Goal: Transaction & Acquisition: Purchase product/service

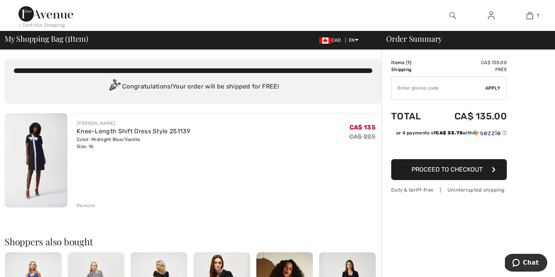
type input "EXTRA20"
type input "NEW15"
type input "EXTRA20"
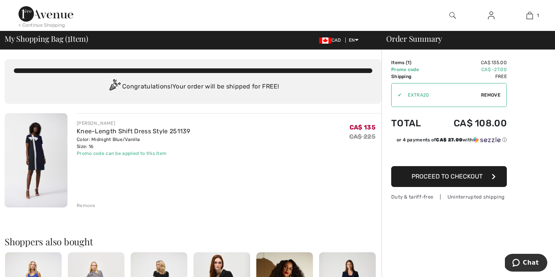
click at [34, 22] on div "< Continue Shopping" at bounding box center [42, 25] width 47 height 7
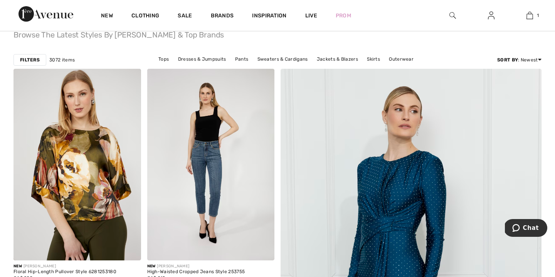
scroll to position [76, 0]
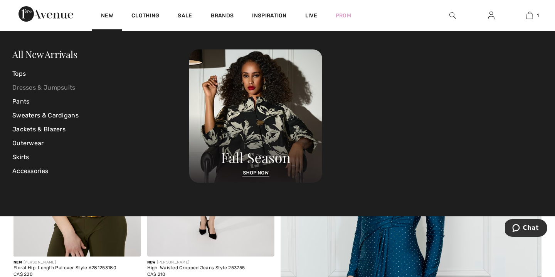
click at [55, 86] on link "Dresses & Jumpsuits" at bounding box center [100, 88] width 177 height 14
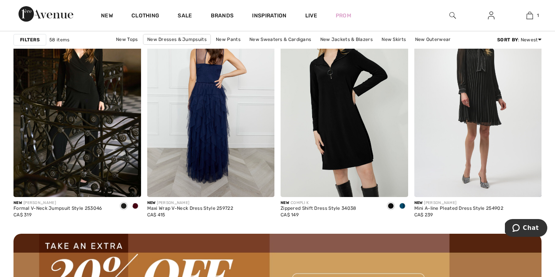
scroll to position [1605, 0]
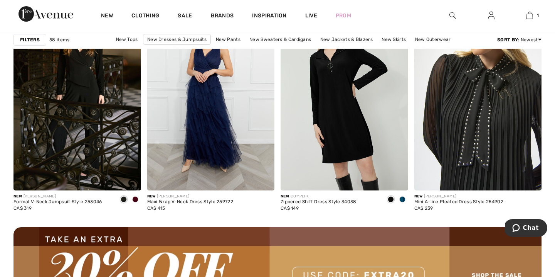
click at [464, 144] on img at bounding box center [479, 94] width 128 height 191
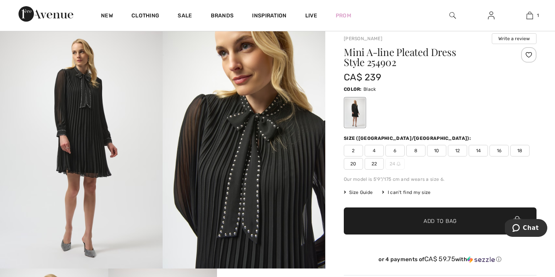
scroll to position [59, 0]
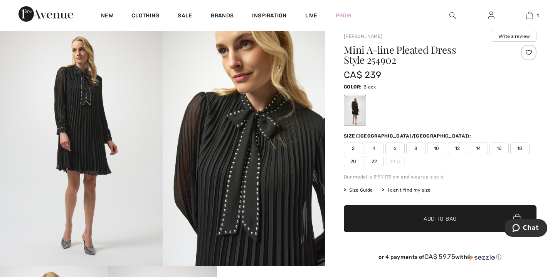
click at [501, 147] on span "16" at bounding box center [499, 148] width 19 height 12
click at [479, 149] on span "14" at bounding box center [478, 148] width 19 height 12
click at [499, 148] on span "16" at bounding box center [499, 148] width 19 height 12
click at [435, 222] on span "Add to Bag" at bounding box center [440, 218] width 33 height 8
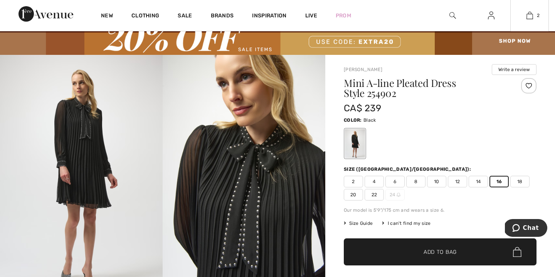
scroll to position [24, 0]
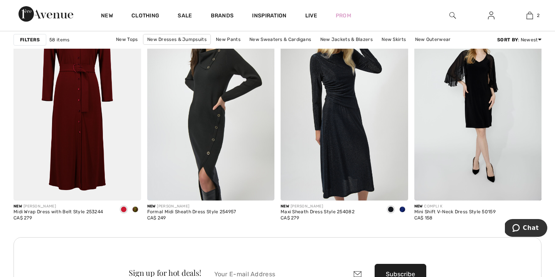
scroll to position [2577, 0]
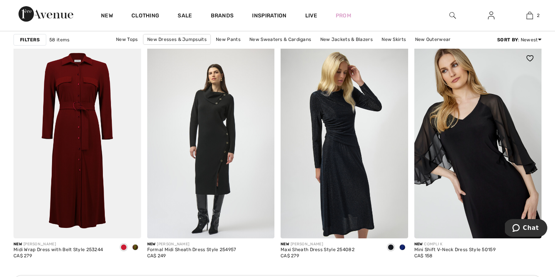
click at [465, 134] on img at bounding box center [479, 142] width 128 height 191
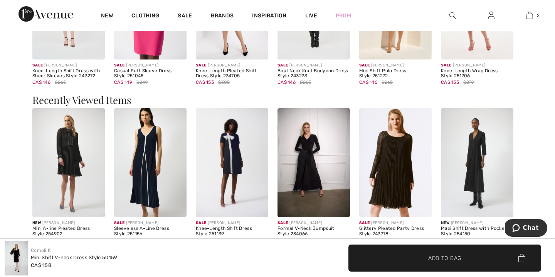
scroll to position [742, 0]
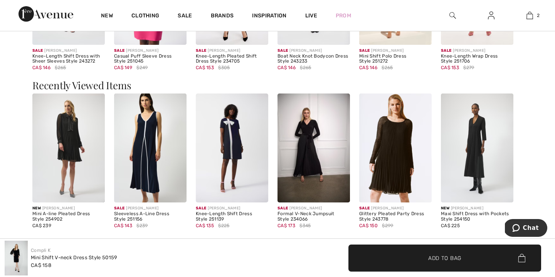
click at [312, 154] on img at bounding box center [314, 147] width 73 height 109
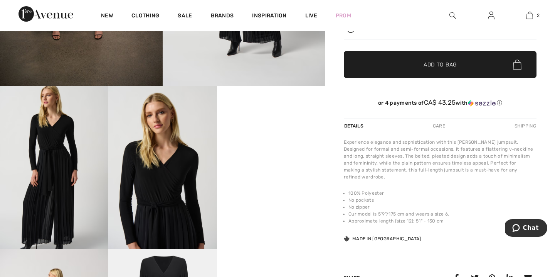
scroll to position [241, 0]
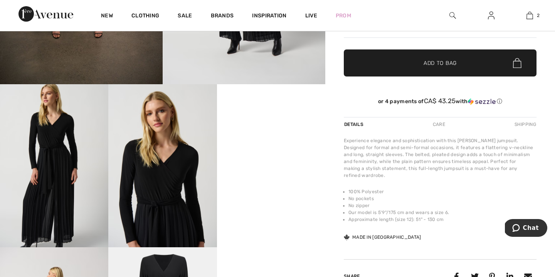
click at [298, 138] on video "Your browser does not support the video tag." at bounding box center [271, 111] width 108 height 54
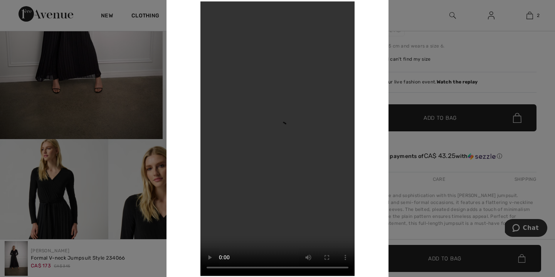
scroll to position [0, 0]
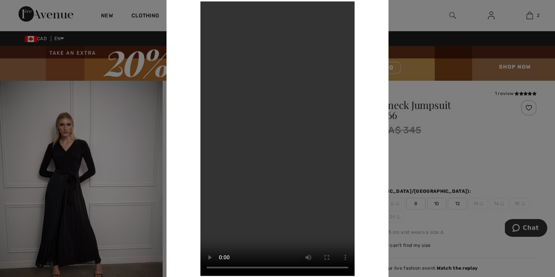
click at [33, 97] on div at bounding box center [277, 138] width 555 height 277
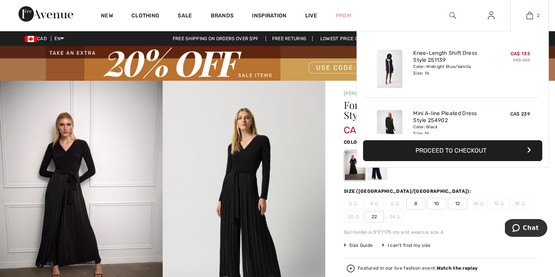
click at [531, 19] on img at bounding box center [530, 15] width 7 height 9
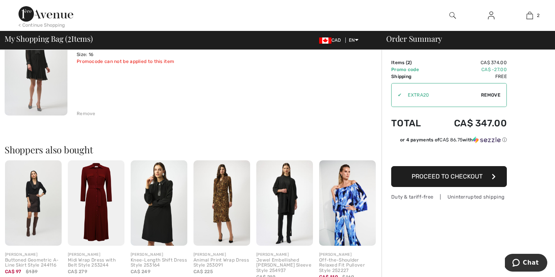
scroll to position [197, 0]
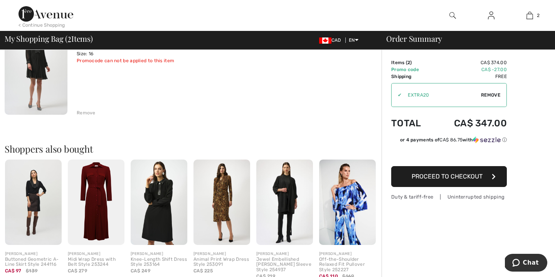
click at [150, 213] on img at bounding box center [159, 201] width 57 height 85
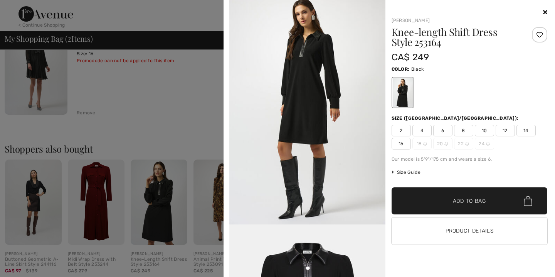
scroll to position [791, 0]
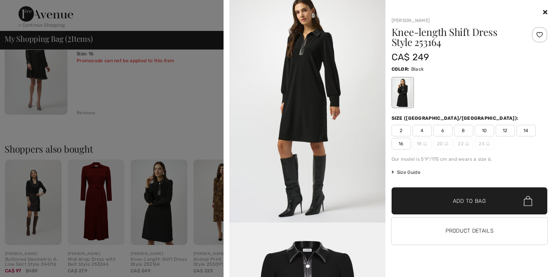
click at [546, 14] on icon at bounding box center [545, 12] width 4 height 6
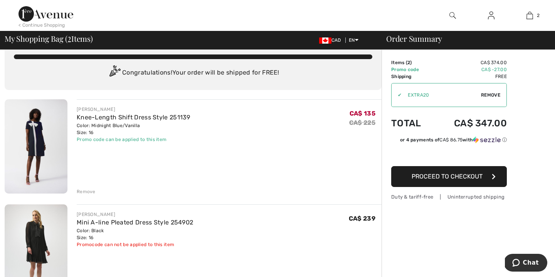
scroll to position [8, 0]
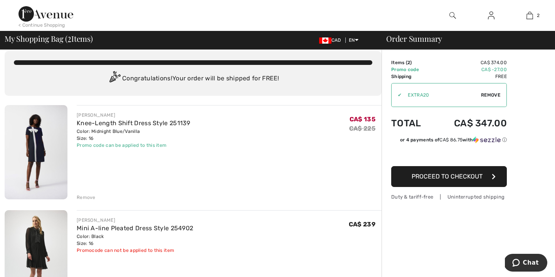
click at [29, 135] on img at bounding box center [36, 152] width 63 height 94
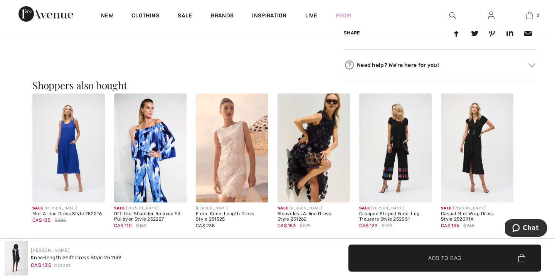
scroll to position [449, 0]
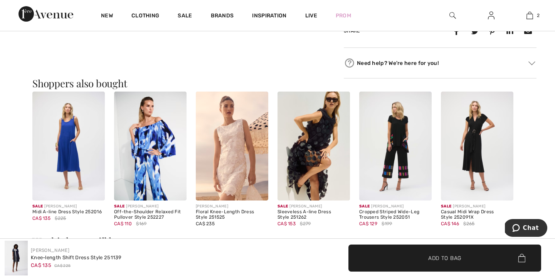
click at [309, 158] on img at bounding box center [314, 145] width 73 height 109
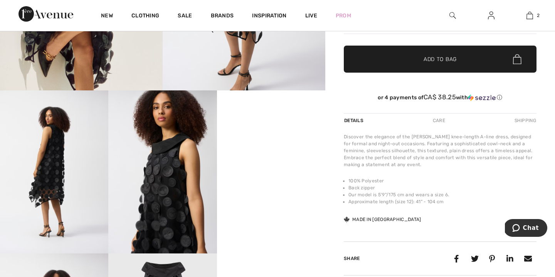
scroll to position [237, 0]
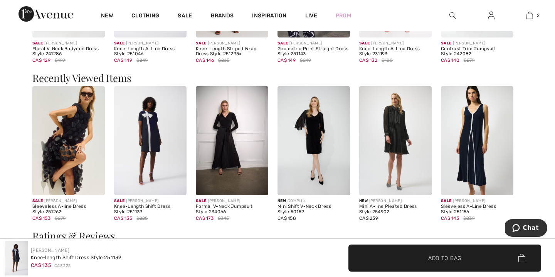
scroll to position [770, 0]
click at [228, 146] on img at bounding box center [232, 140] width 73 height 109
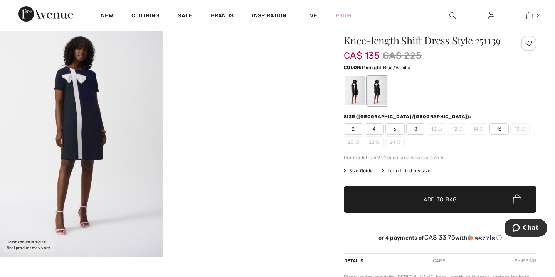
scroll to position [60, 0]
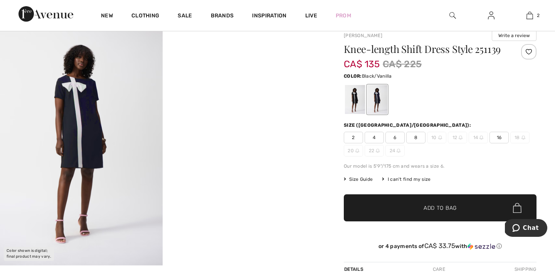
click at [356, 101] on div at bounding box center [355, 99] width 20 height 29
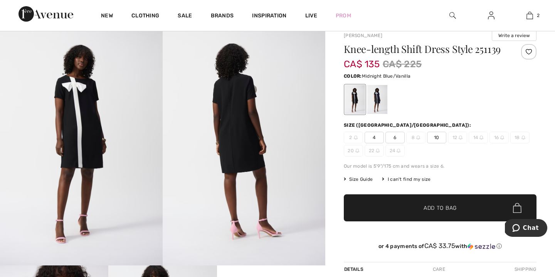
click at [379, 95] on div at bounding box center [378, 99] width 20 height 29
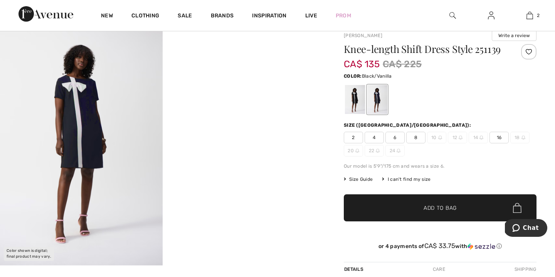
click at [358, 95] on div at bounding box center [355, 99] width 20 height 29
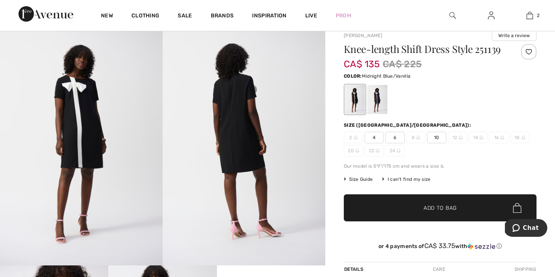
click at [385, 98] on div at bounding box center [378, 99] width 20 height 29
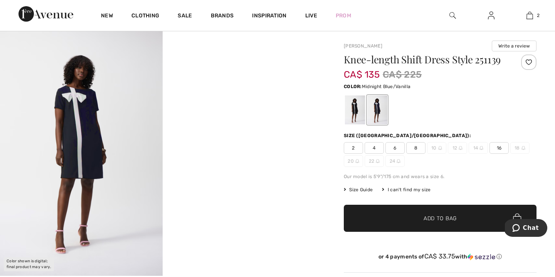
scroll to position [0, 0]
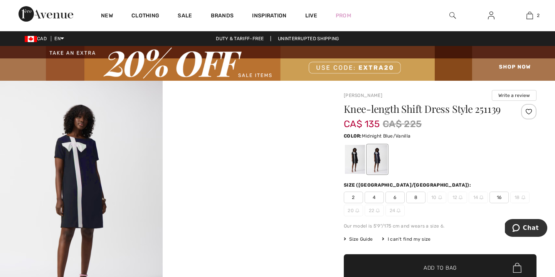
click at [89, 160] on img at bounding box center [81, 203] width 163 height 244
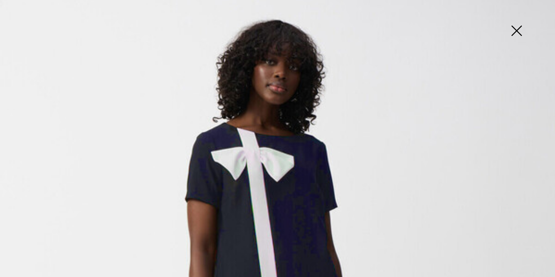
scroll to position [58, 0]
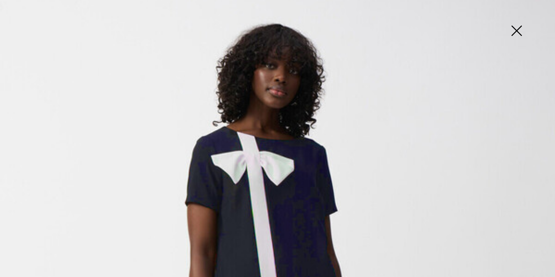
click at [516, 32] on img at bounding box center [517, 32] width 39 height 40
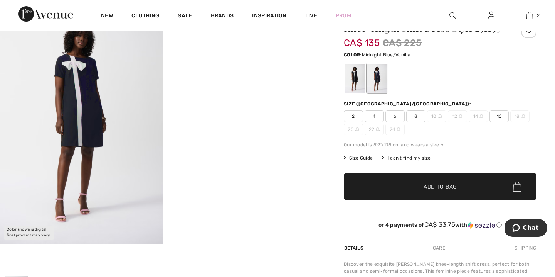
scroll to position [0, 0]
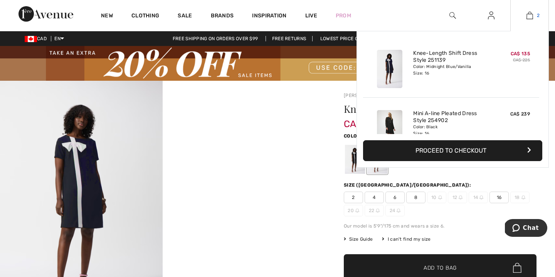
click at [531, 20] on img at bounding box center [530, 15] width 7 height 9
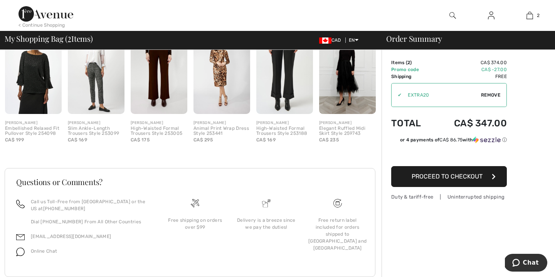
scroll to position [348, 0]
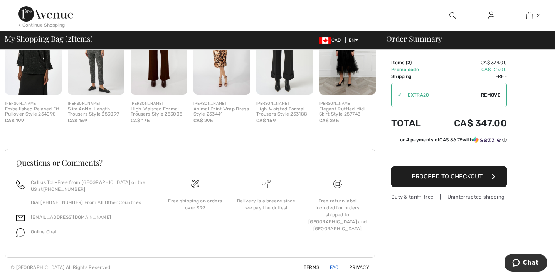
click at [333, 266] on link "FAQ" at bounding box center [330, 266] width 18 height 5
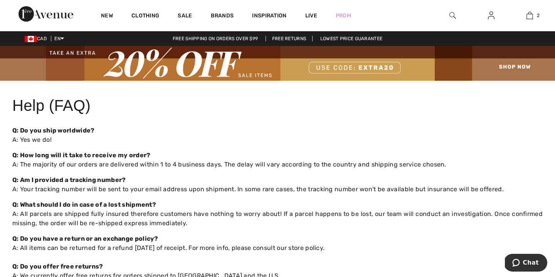
click at [292, 39] on link "Free Returns" at bounding box center [289, 38] width 47 height 5
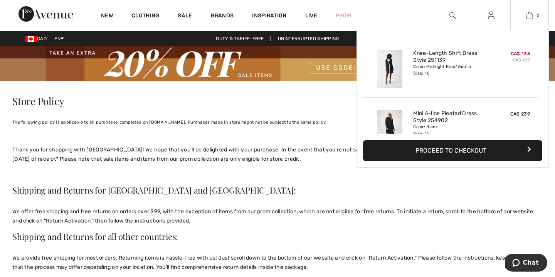
click at [425, 152] on button "Proceed to Checkout" at bounding box center [452, 150] width 179 height 21
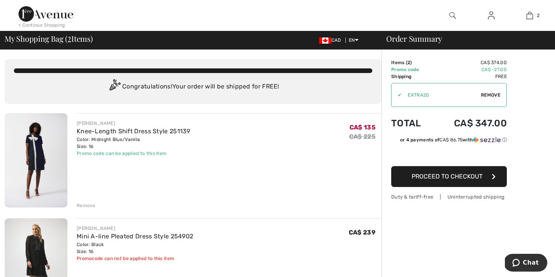
click at [409, 177] on button "Proceed to Checkout" at bounding box center [449, 176] width 116 height 21
click at [53, 138] on img at bounding box center [36, 160] width 63 height 94
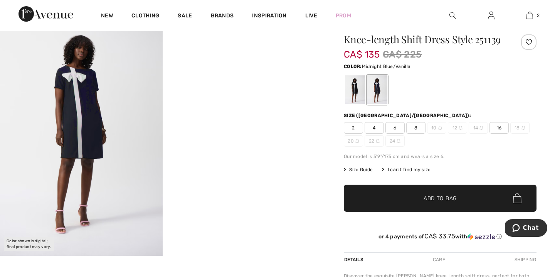
scroll to position [73, 0]
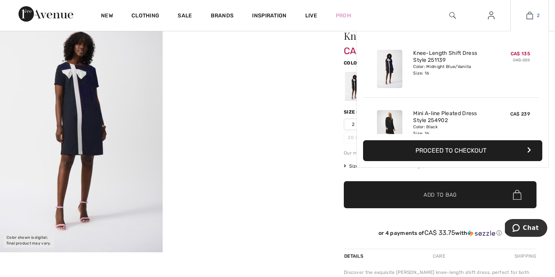
click at [528, 16] on img at bounding box center [530, 15] width 7 height 9
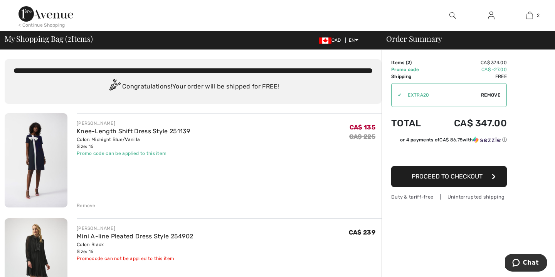
click at [31, 247] on img at bounding box center [36, 265] width 63 height 94
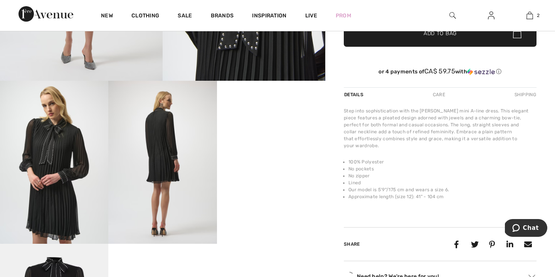
scroll to position [245, 0]
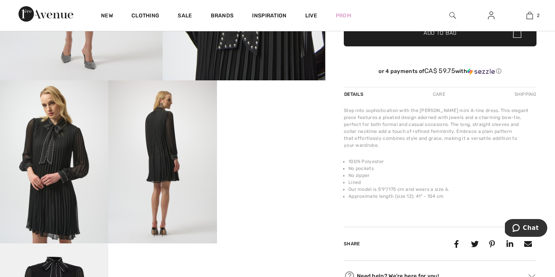
click at [277, 135] on video "Your browser does not support the video tag." at bounding box center [271, 107] width 108 height 54
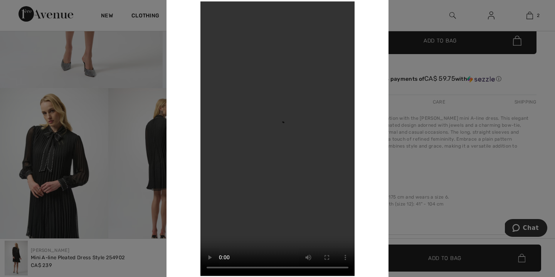
scroll to position [0, 0]
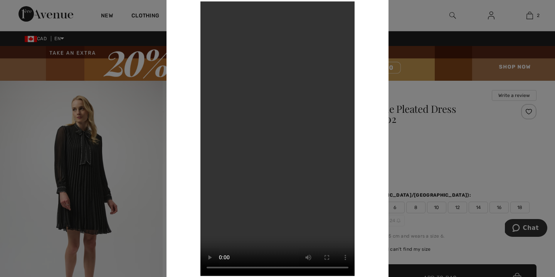
click at [132, 90] on div at bounding box center [277, 138] width 555 height 277
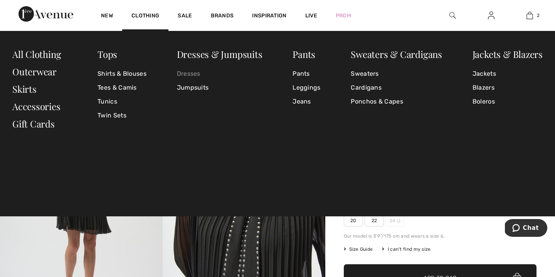
click at [191, 72] on link "Dresses" at bounding box center [220, 74] width 86 height 14
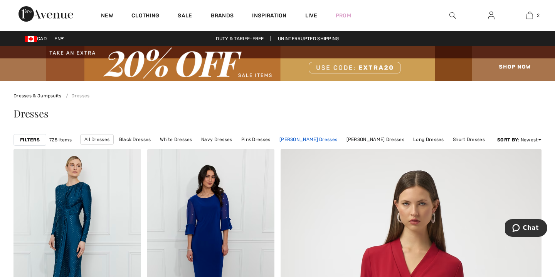
click at [312, 138] on link "[PERSON_NAME] Dresses" at bounding box center [309, 139] width 66 height 10
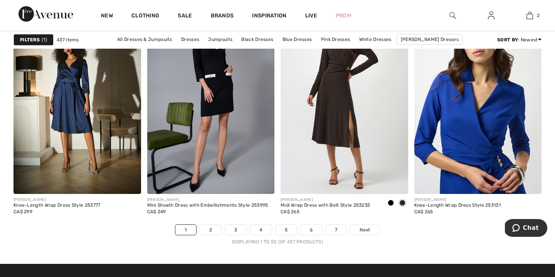
scroll to position [3415, 0]
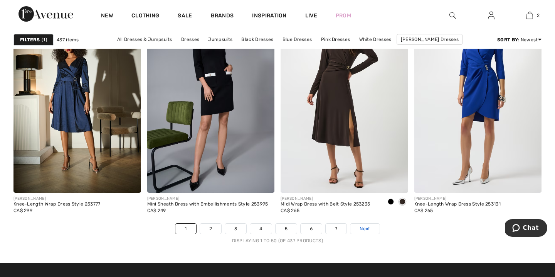
click at [364, 227] on span "Next" at bounding box center [365, 228] width 10 height 7
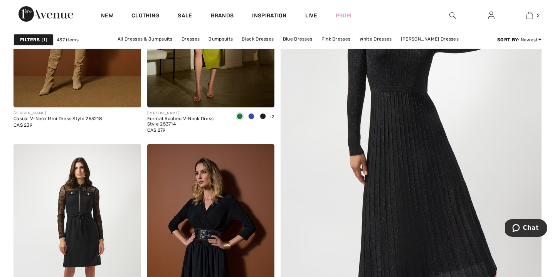
scroll to position [231, 0]
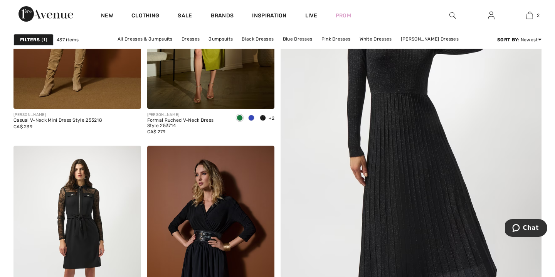
click at [366, 190] on img at bounding box center [411, 152] width 313 height 470
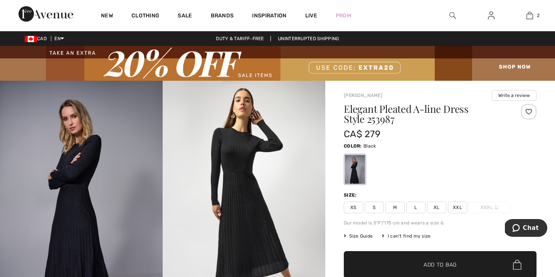
click at [390, 206] on span "M" at bounding box center [395, 207] width 19 height 12
click at [416, 209] on span "L" at bounding box center [416, 207] width 19 height 12
click at [437, 208] on span "XL" at bounding box center [436, 207] width 19 height 12
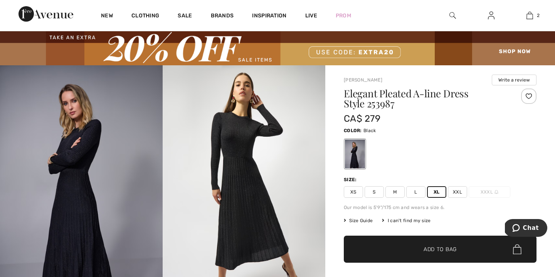
scroll to position [14, 0]
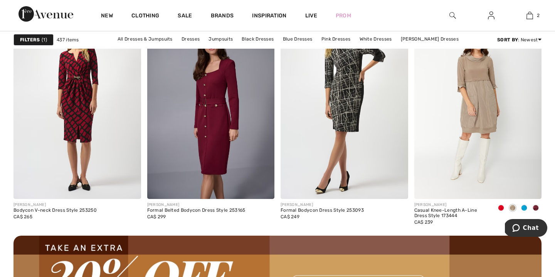
scroll to position [1598, 0]
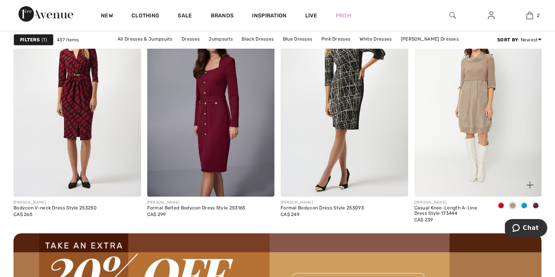
click at [503, 204] on span at bounding box center [501, 205] width 6 height 6
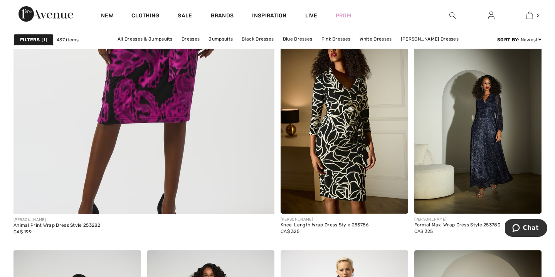
scroll to position [2147, 0]
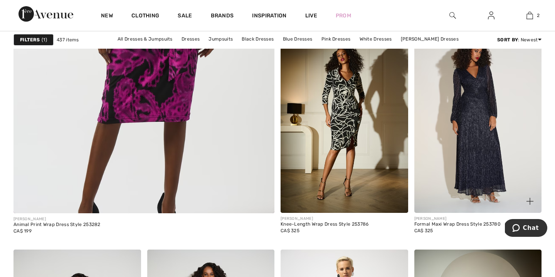
click at [453, 166] on img at bounding box center [479, 116] width 128 height 191
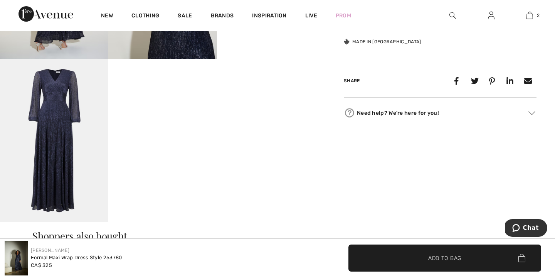
scroll to position [431, 0]
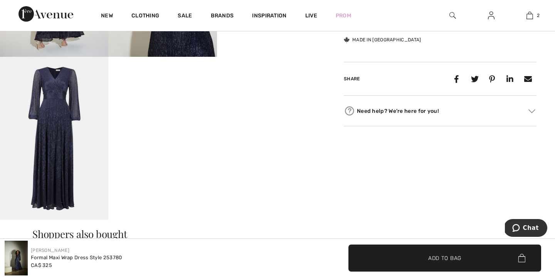
click at [63, 139] on img at bounding box center [54, 138] width 108 height 163
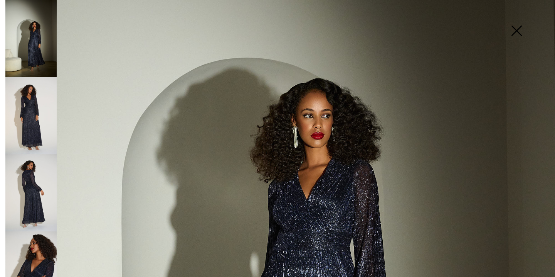
scroll to position [142, 0]
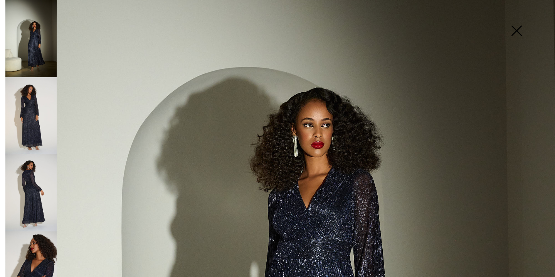
click at [34, 103] on img at bounding box center [30, 115] width 51 height 77
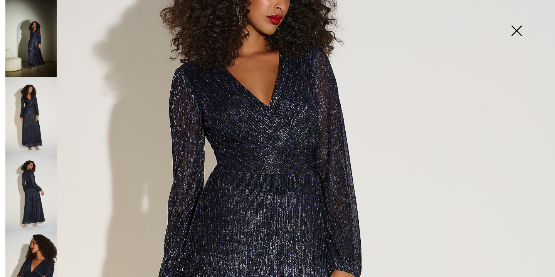
click at [33, 173] on img at bounding box center [30, 192] width 51 height 77
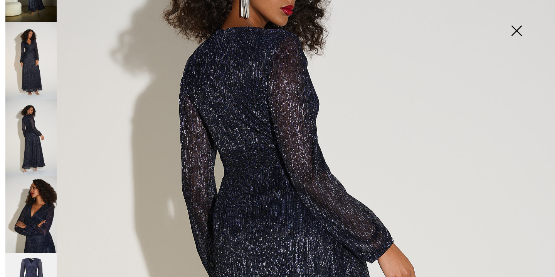
scroll to position [57, 0]
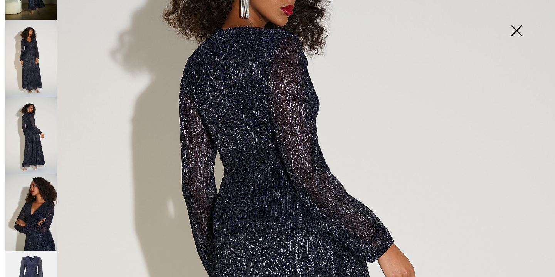
click at [37, 204] on img at bounding box center [30, 212] width 51 height 77
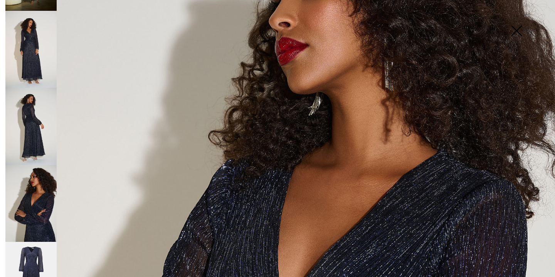
scroll to position [94, 0]
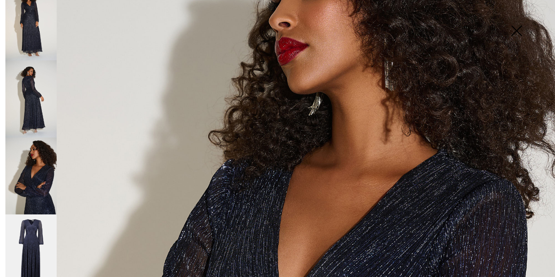
click at [32, 228] on img at bounding box center [30, 252] width 51 height 77
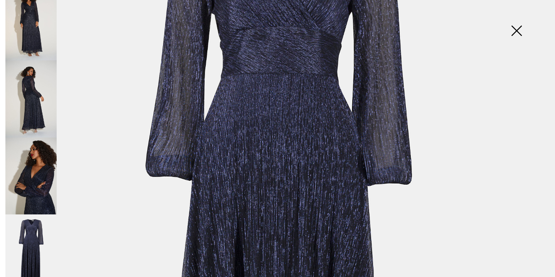
click at [519, 29] on img at bounding box center [517, 32] width 39 height 40
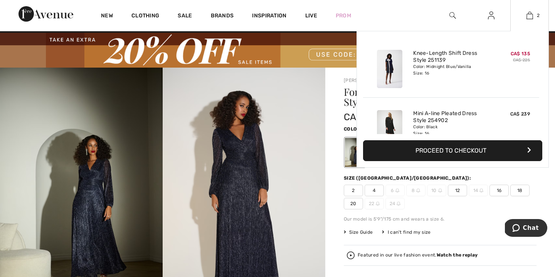
scroll to position [12, 0]
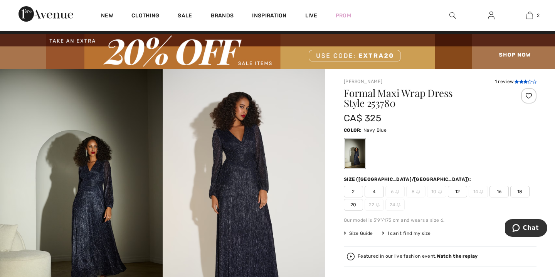
click at [518, 80] on icon at bounding box center [517, 81] width 4 height 4
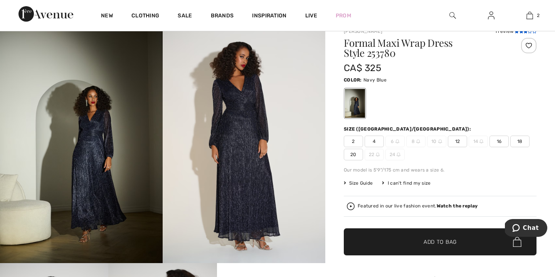
scroll to position [63, 0]
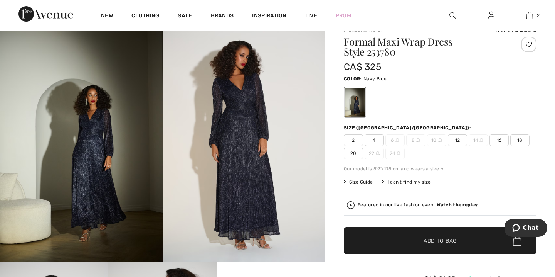
click at [499, 140] on span "16" at bounding box center [499, 140] width 19 height 12
click at [421, 241] on span "✔ Added to Bag" at bounding box center [428, 240] width 47 height 8
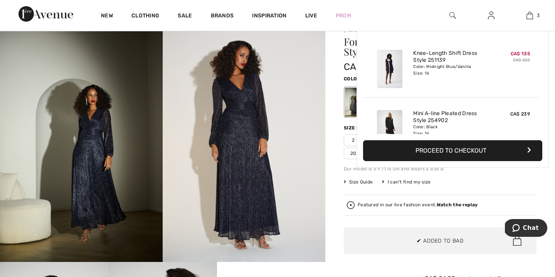
scroll to position [84, 0]
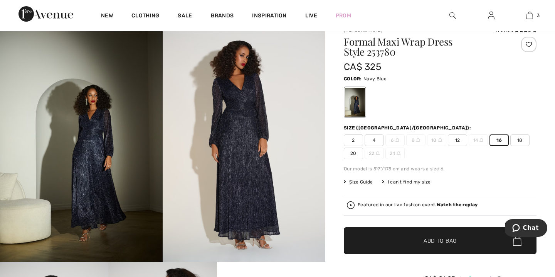
click at [321, 162] on img at bounding box center [244, 139] width 163 height 244
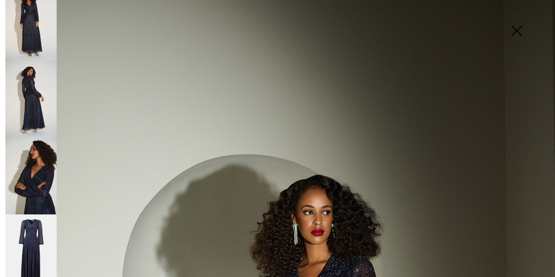
scroll to position [0, 0]
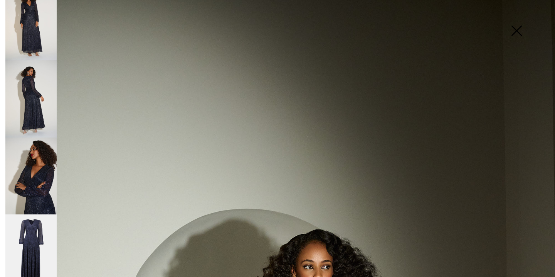
scroll to position [12, 0]
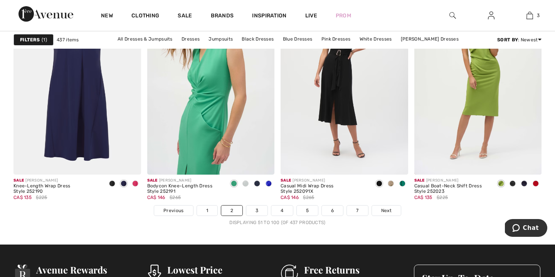
scroll to position [3434, 0]
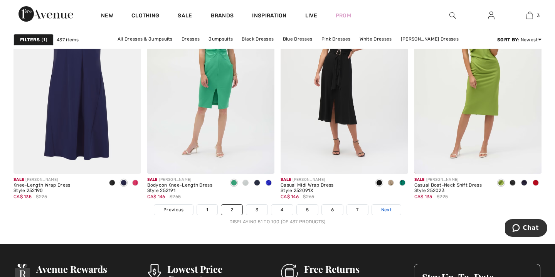
click at [382, 209] on span "Next" at bounding box center [386, 209] width 10 height 7
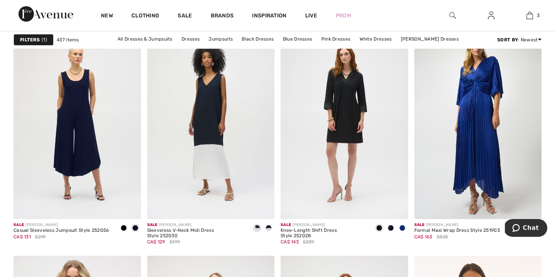
scroll to position [1120, 0]
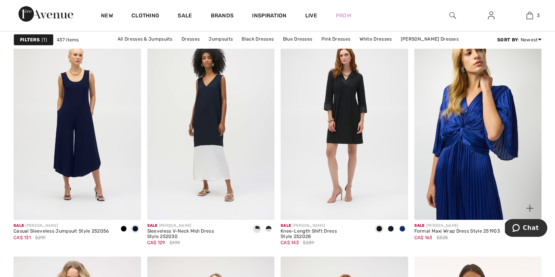
click at [483, 147] on img at bounding box center [479, 123] width 128 height 191
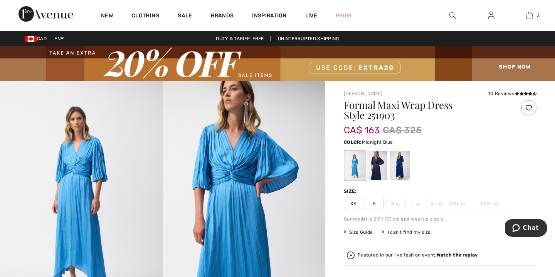
click at [380, 164] on div at bounding box center [378, 165] width 20 height 29
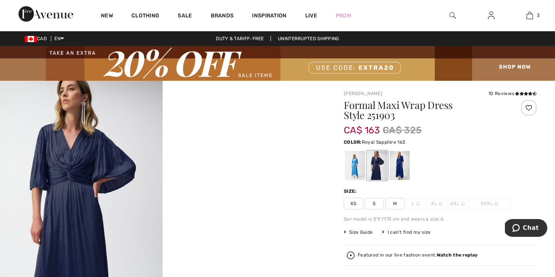
click at [405, 165] on div at bounding box center [400, 165] width 20 height 29
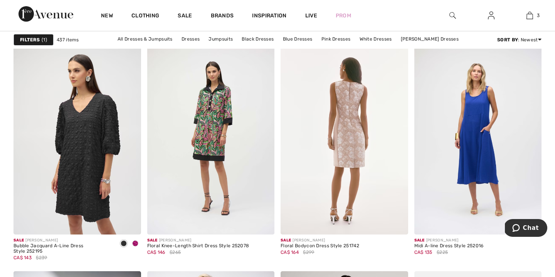
scroll to position [2918, 0]
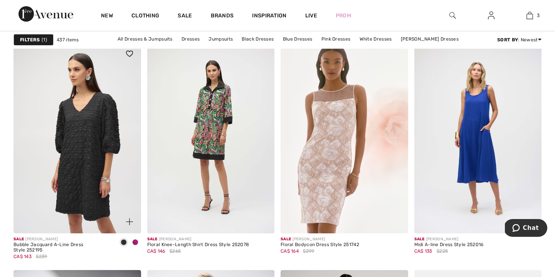
click at [95, 148] on img at bounding box center [77, 137] width 128 height 191
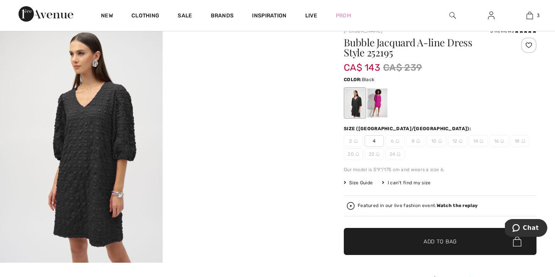
scroll to position [75, 0]
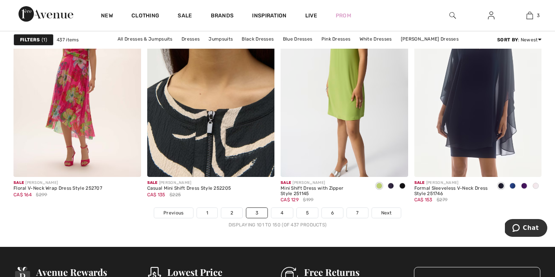
scroll to position [3431, 0]
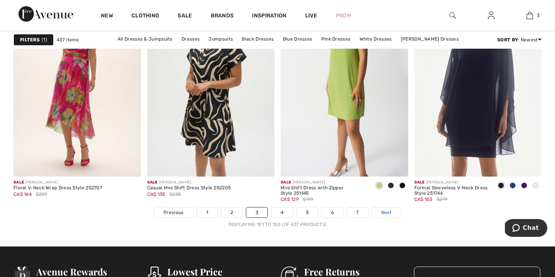
click at [385, 210] on span "Next" at bounding box center [386, 212] width 10 height 7
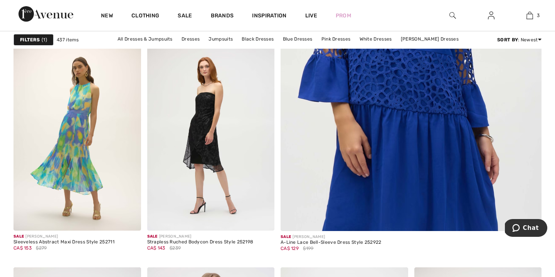
scroll to position [340, 0]
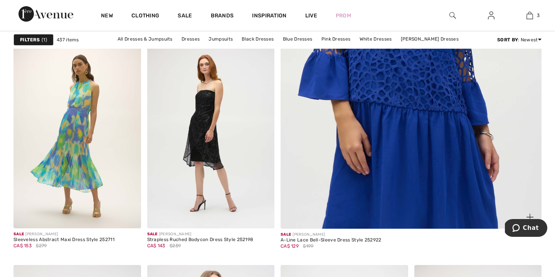
click at [411, 160] on img at bounding box center [411, 44] width 313 height 470
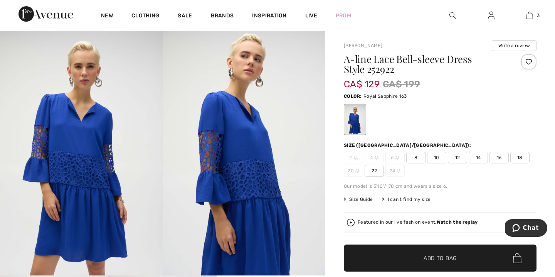
scroll to position [49, 0]
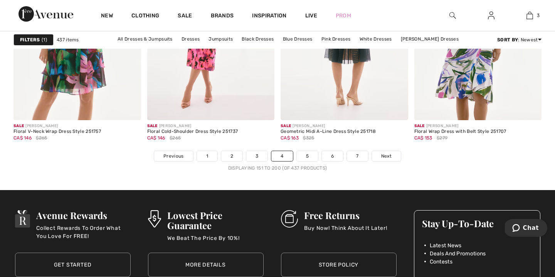
scroll to position [3489, 0]
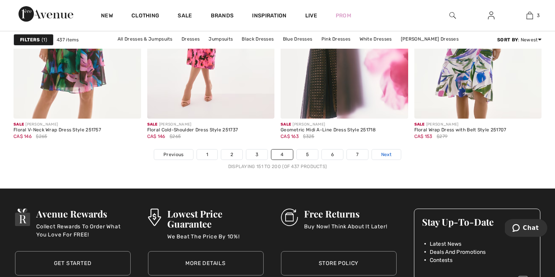
click at [386, 155] on span "Next" at bounding box center [386, 154] width 10 height 7
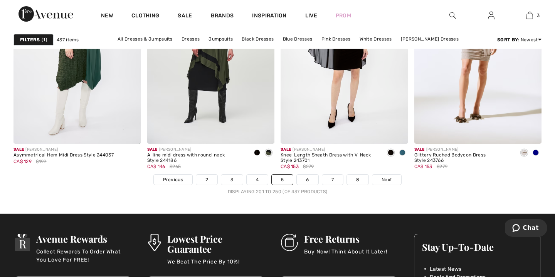
scroll to position [3464, 0]
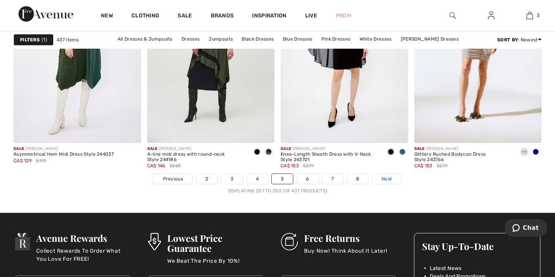
click at [386, 180] on span "Next" at bounding box center [387, 178] width 10 height 7
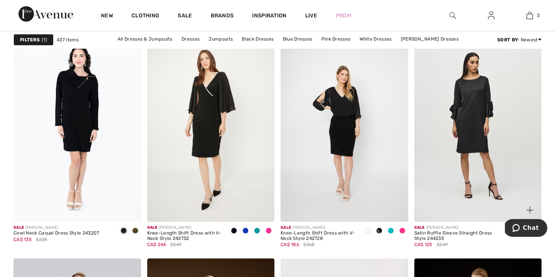
scroll to position [1117, 0]
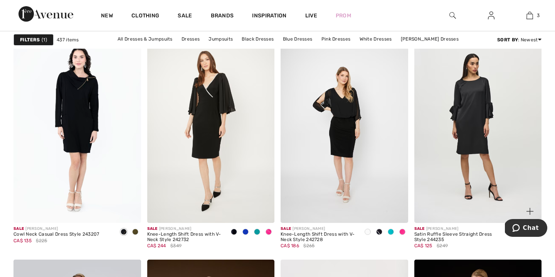
click at [479, 144] on img at bounding box center [479, 126] width 128 height 191
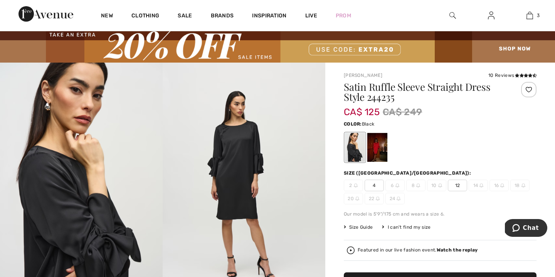
scroll to position [19, 0]
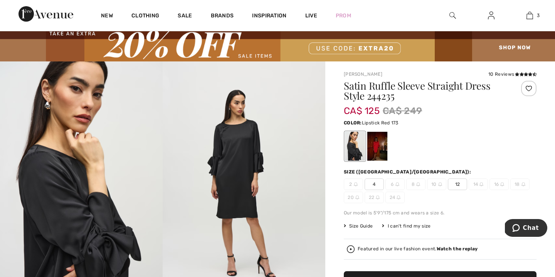
click at [380, 142] on div at bounding box center [378, 146] width 20 height 29
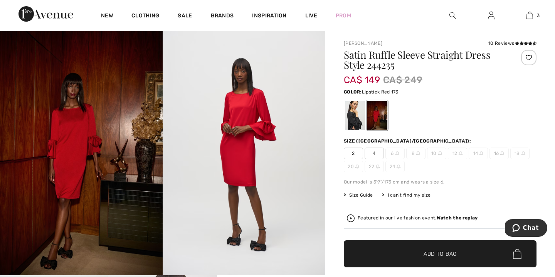
scroll to position [50, 0]
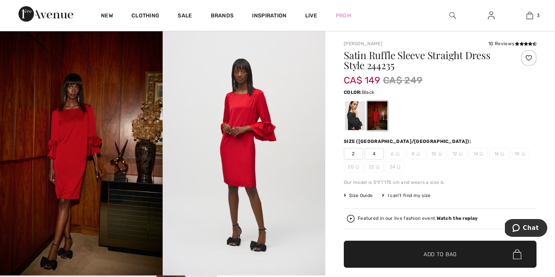
click at [350, 122] on div at bounding box center [355, 115] width 20 height 29
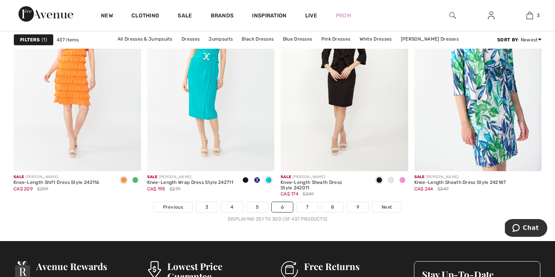
scroll to position [3437, 0]
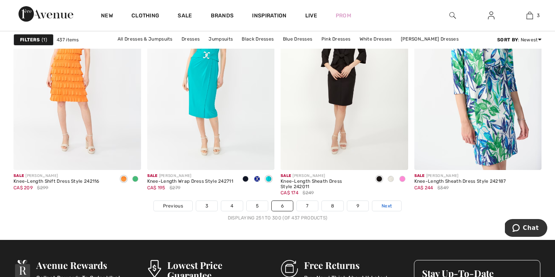
click at [383, 204] on span "Next" at bounding box center [387, 205] width 10 height 7
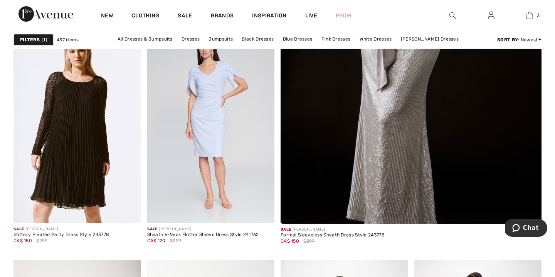
scroll to position [345, 0]
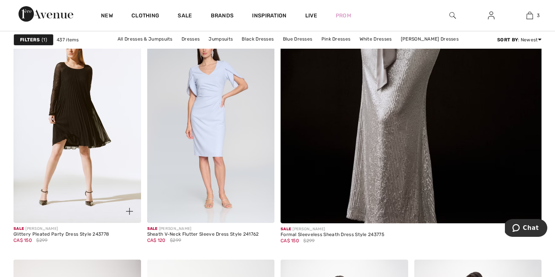
click at [105, 129] on img at bounding box center [77, 126] width 128 height 191
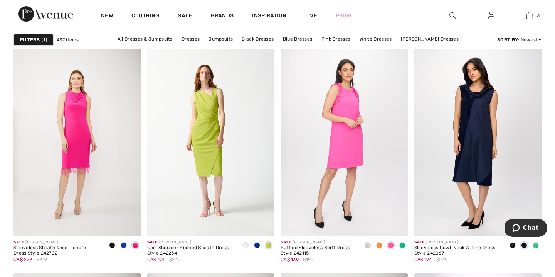
scroll to position [563, 0]
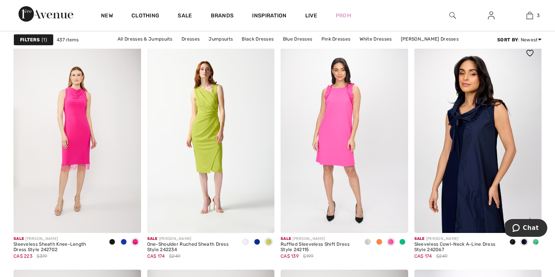
click at [490, 175] on img at bounding box center [479, 137] width 128 height 191
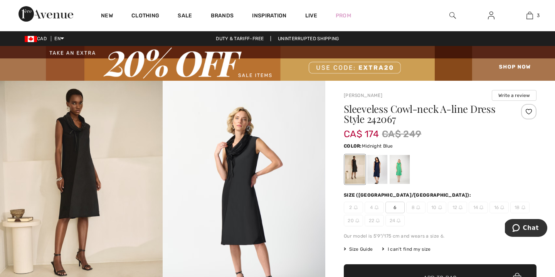
click at [378, 172] on div at bounding box center [378, 169] width 20 height 29
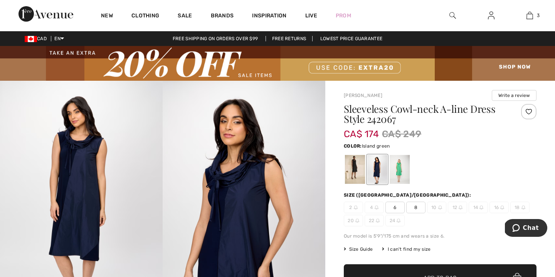
click at [403, 173] on div at bounding box center [400, 169] width 20 height 29
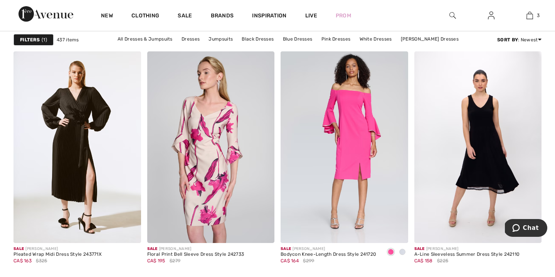
scroll to position [1099, 0]
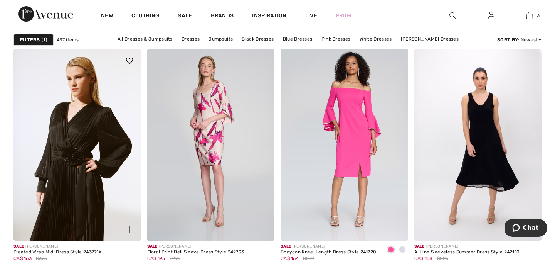
click at [59, 149] on img at bounding box center [77, 144] width 128 height 191
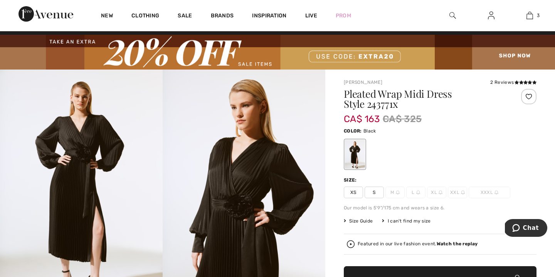
scroll to position [10, 0]
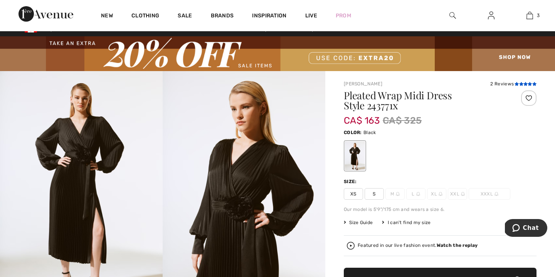
click at [520, 85] on icon at bounding box center [522, 84] width 4 height 4
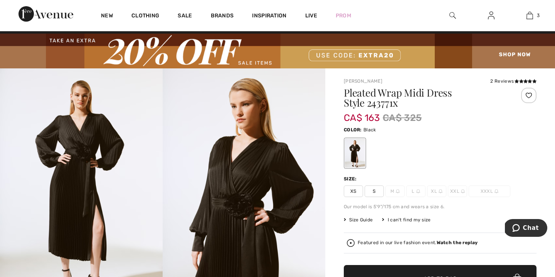
scroll to position [11, 0]
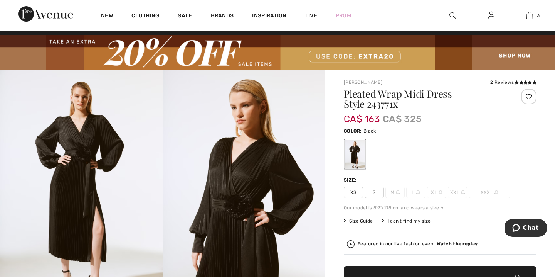
scroll to position [10, 0]
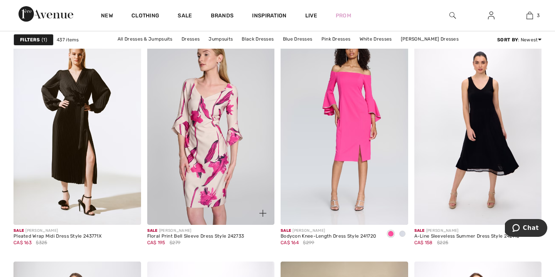
scroll to position [1114, 0]
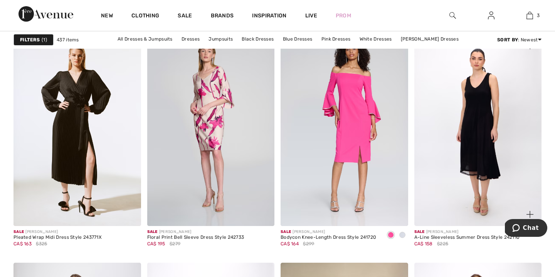
click at [478, 133] on img at bounding box center [479, 129] width 128 height 191
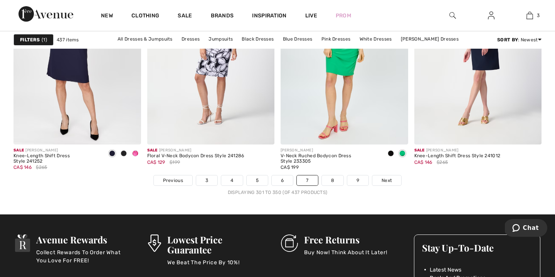
scroll to position [3462, 0]
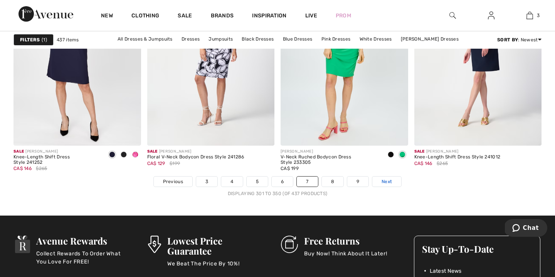
click at [386, 181] on span "Next" at bounding box center [387, 181] width 10 height 7
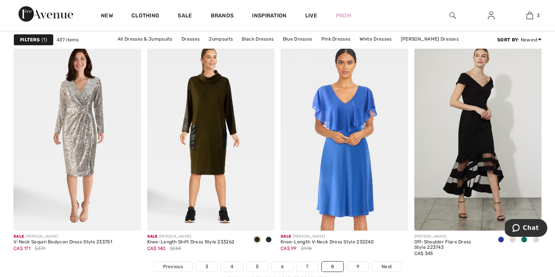
scroll to position [3379, 0]
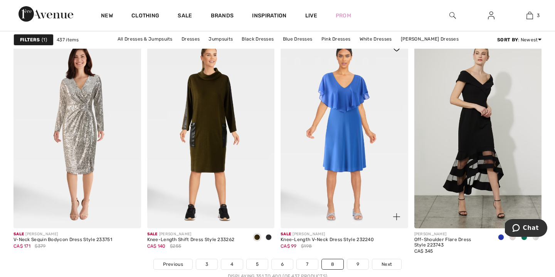
click at [398, 217] on img at bounding box center [396, 216] width 7 height 7
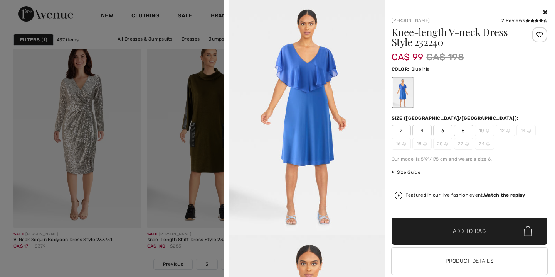
click at [546, 10] on icon at bounding box center [545, 12] width 4 height 6
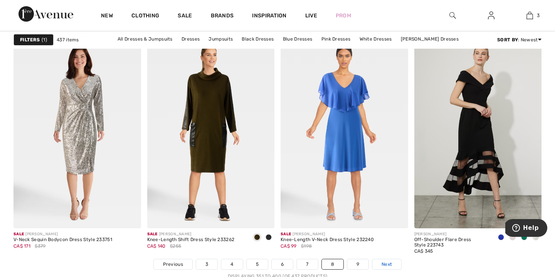
click at [387, 263] on span "Next" at bounding box center [387, 263] width 10 height 7
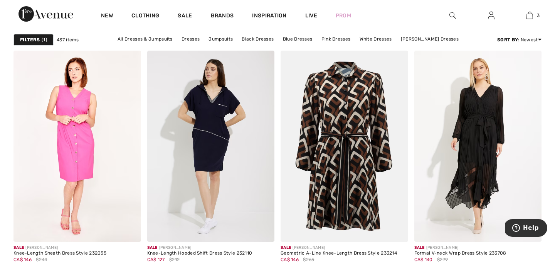
scroll to position [564, 0]
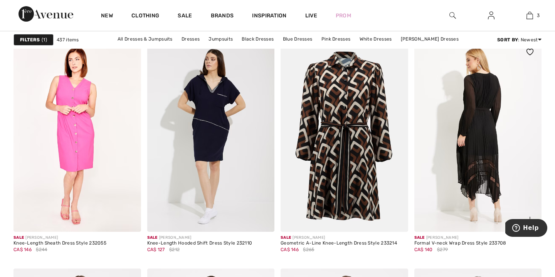
click at [457, 168] on img at bounding box center [479, 135] width 128 height 191
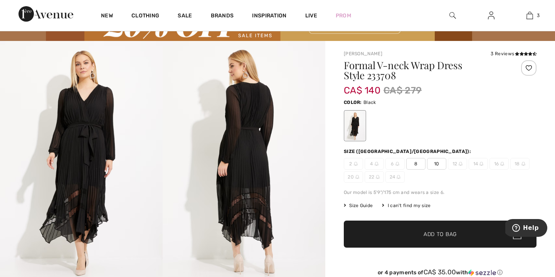
scroll to position [38, 0]
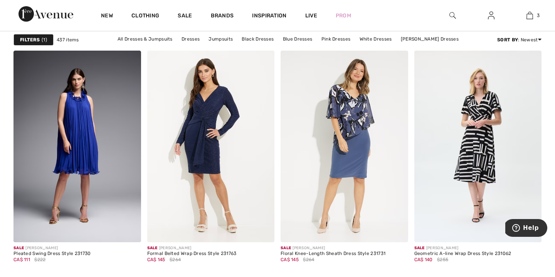
scroll to position [1143, 0]
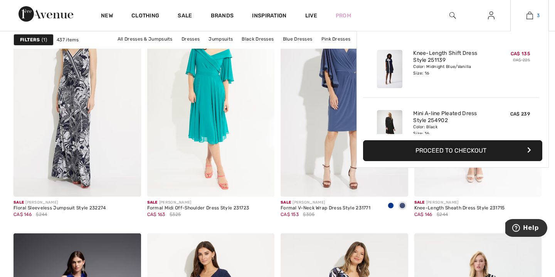
click at [531, 15] on img at bounding box center [530, 15] width 7 height 9
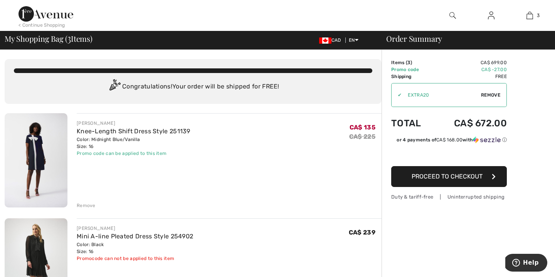
click at [82, 205] on div "Remove" at bounding box center [86, 205] width 19 height 7
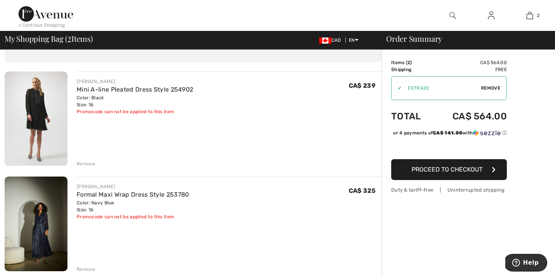
scroll to position [43, 0]
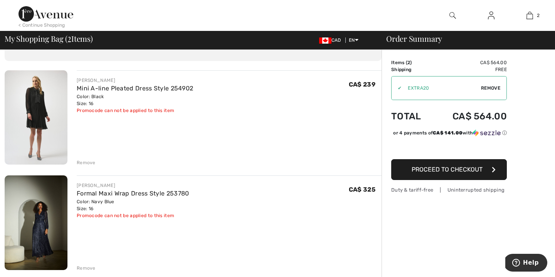
click at [44, 209] on img at bounding box center [36, 222] width 63 height 94
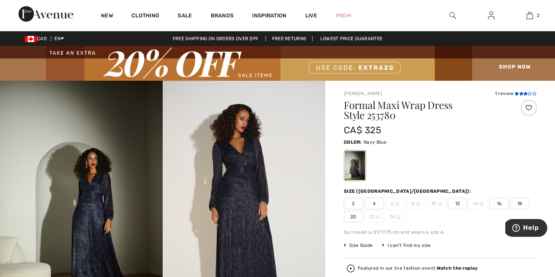
click at [518, 93] on icon at bounding box center [517, 93] width 4 height 4
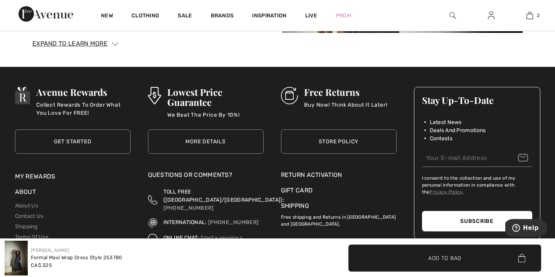
scroll to position [1427, 0]
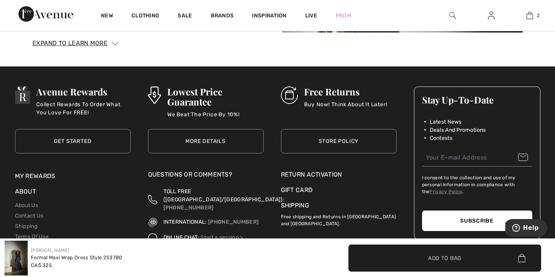
click at [351, 142] on link "Store Policy" at bounding box center [339, 141] width 116 height 24
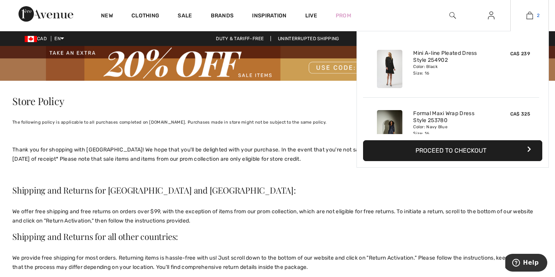
click at [532, 14] on img at bounding box center [530, 15] width 7 height 9
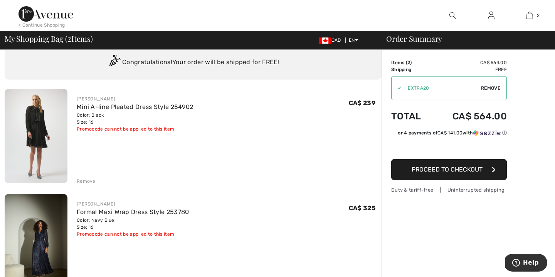
scroll to position [50, 0]
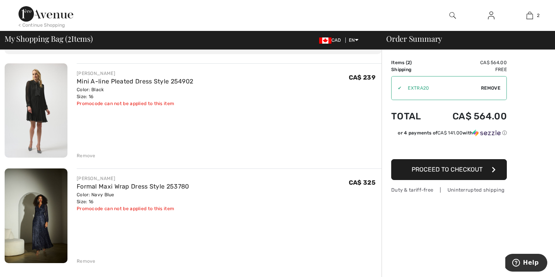
click at [47, 204] on img at bounding box center [36, 215] width 63 height 94
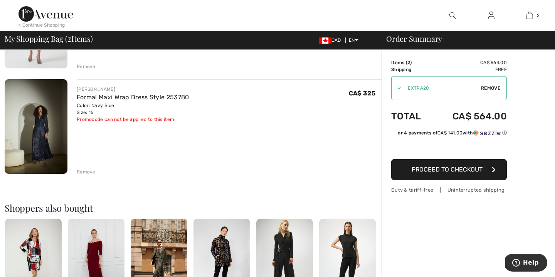
scroll to position [140, 0]
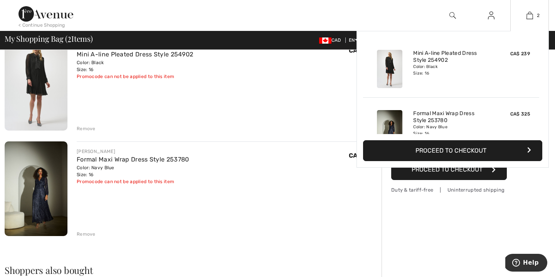
scroll to position [0, 0]
